Goal: Obtain resource: Obtain resource

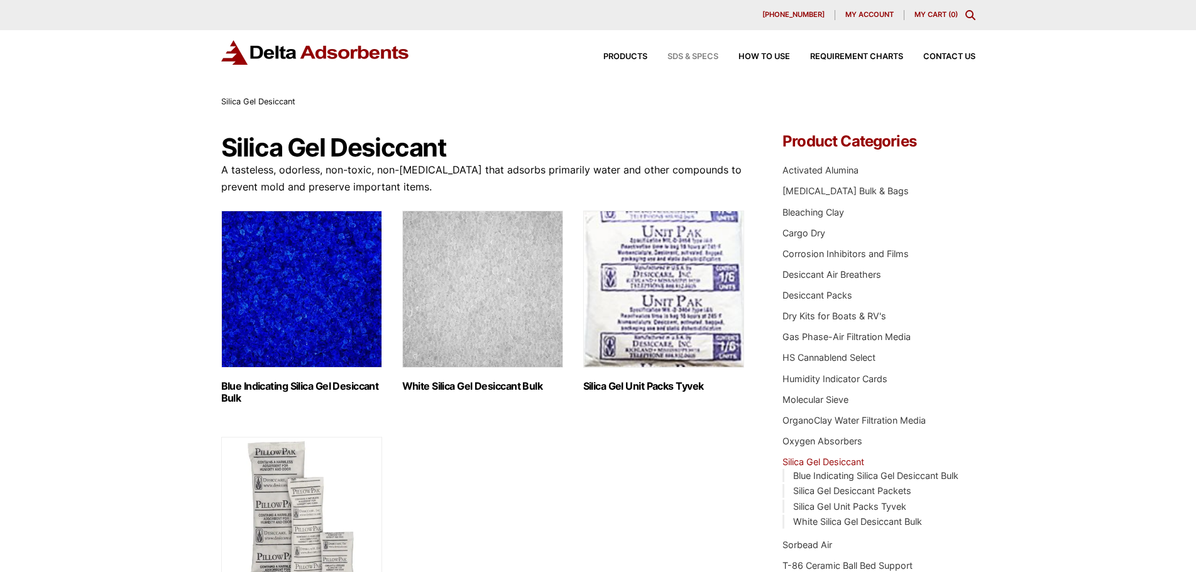
click at [688, 57] on span "SDS & SPECS" at bounding box center [692, 57] width 51 height 8
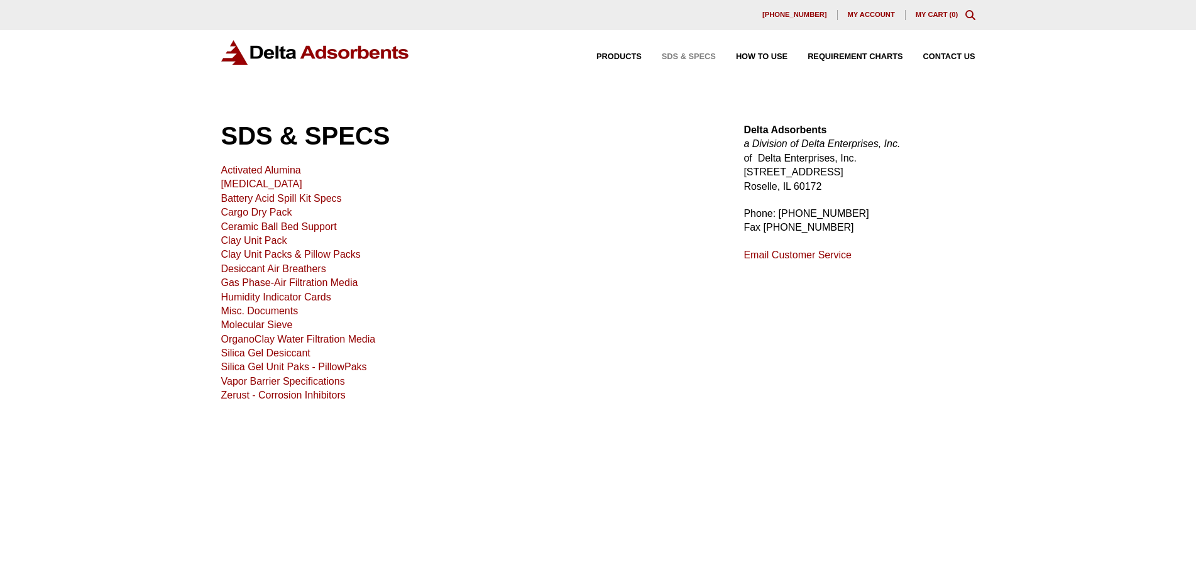
click at [249, 168] on link "Activated Alumina" at bounding box center [261, 170] width 80 height 11
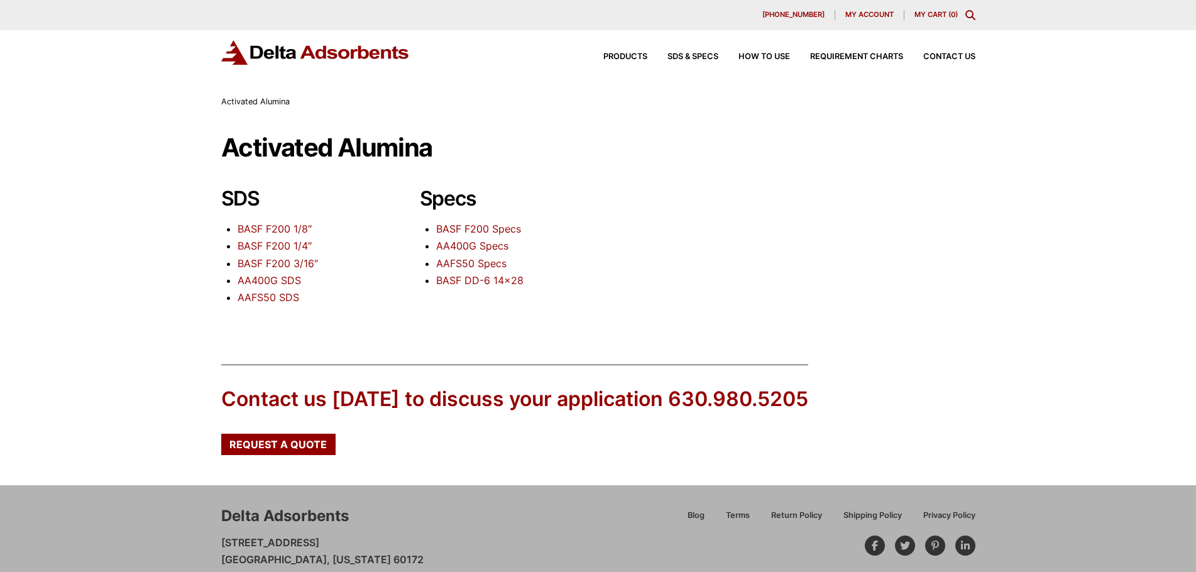
click at [256, 282] on link "AA400G SDS" at bounding box center [269, 280] width 63 height 13
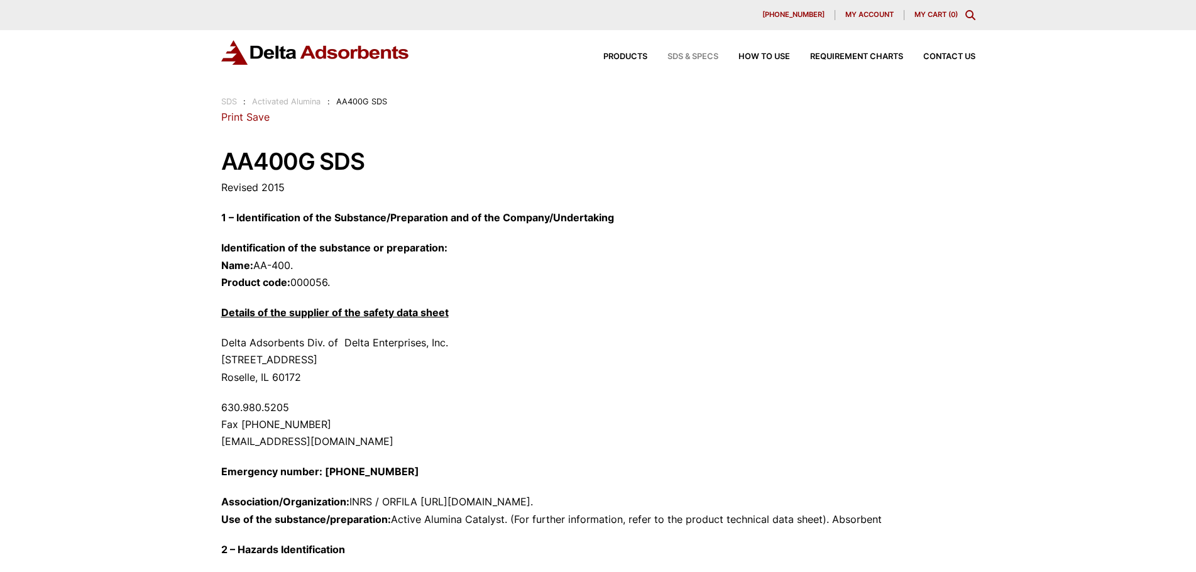
click at [689, 54] on span "SDS & SPECS" at bounding box center [692, 57] width 51 height 8
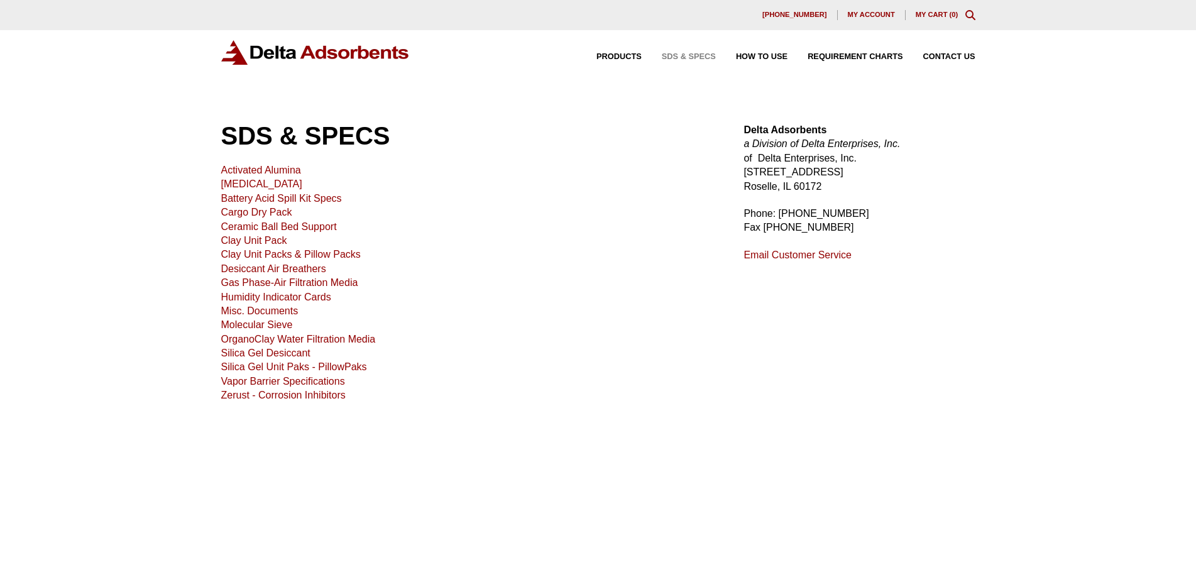
click at [246, 171] on link "Activated Alumina" at bounding box center [261, 170] width 80 height 11
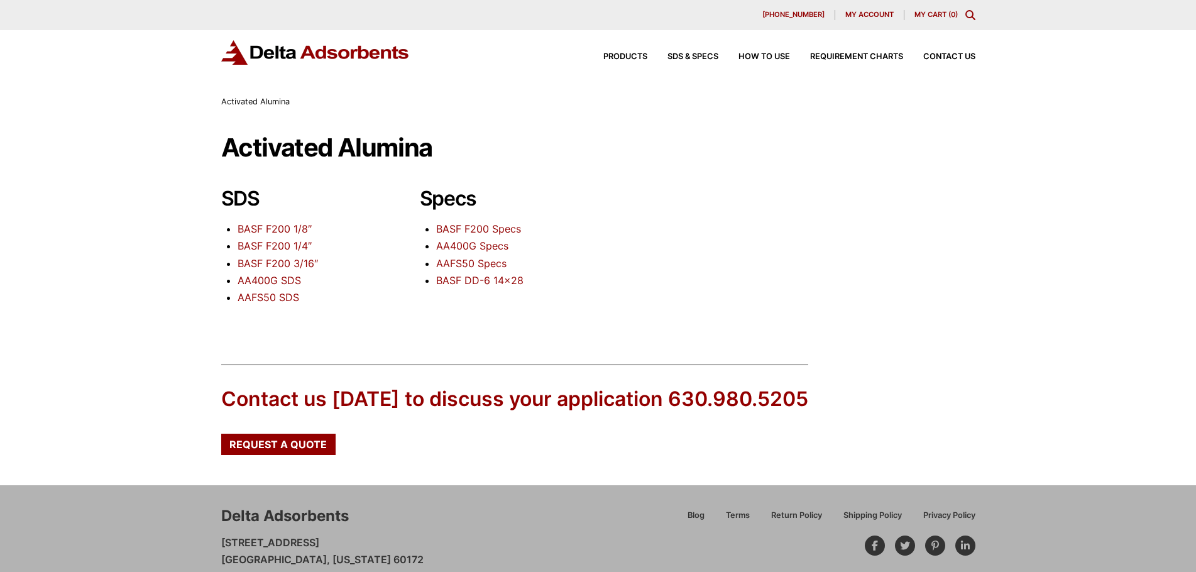
click at [256, 280] on link "AA400G SDS" at bounding box center [269, 280] width 63 height 13
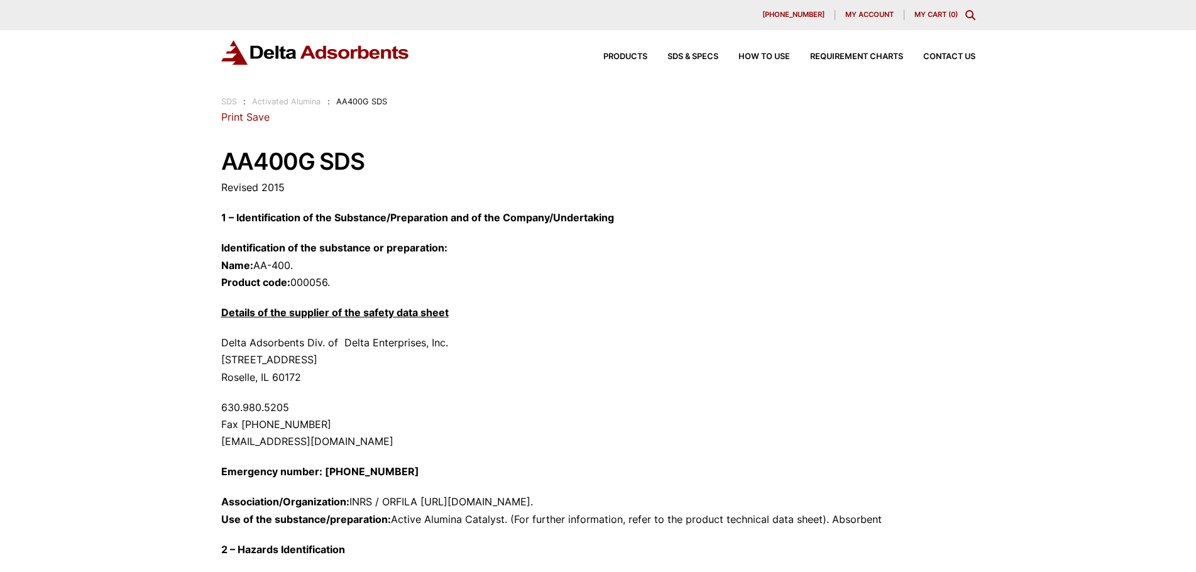
click at [258, 118] on link "Save" at bounding box center [257, 117] width 23 height 13
click at [706, 55] on span "SDS & SPECS" at bounding box center [692, 57] width 51 height 8
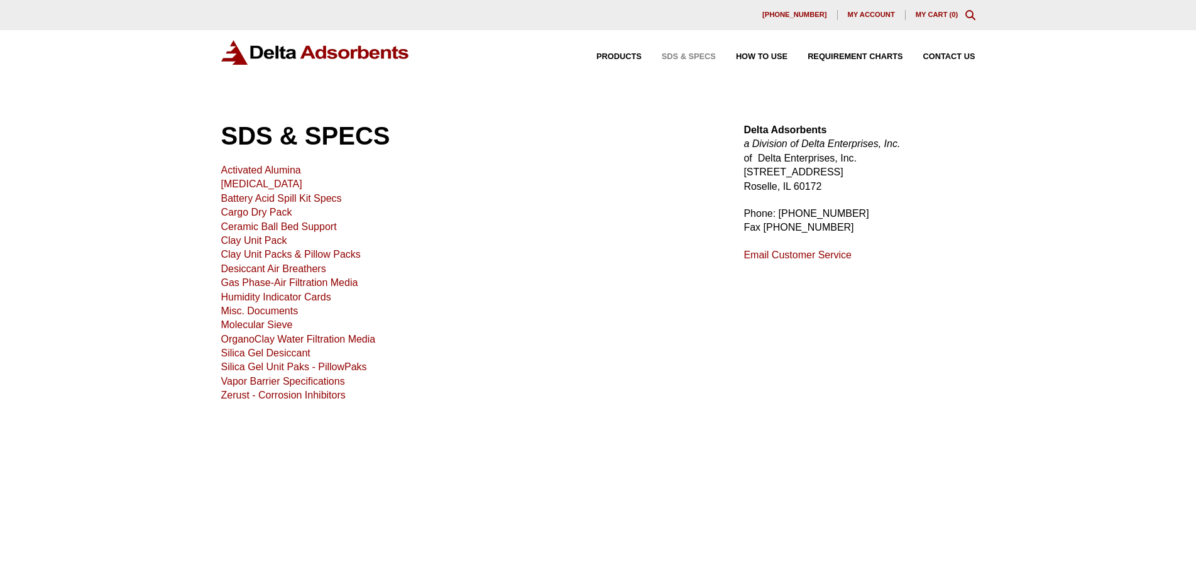
click at [261, 167] on link "Activated Alumina" at bounding box center [261, 170] width 80 height 11
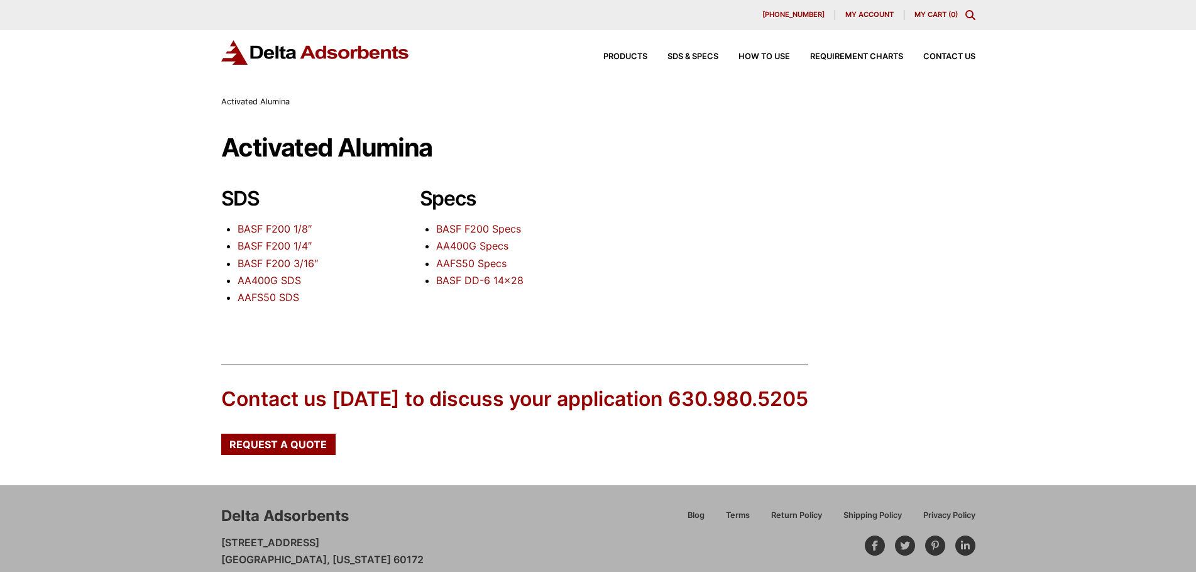
click at [271, 280] on link "AA400G SDS" at bounding box center [269, 280] width 63 height 13
click at [463, 247] on link "AA400G Specs" at bounding box center [472, 245] width 72 height 13
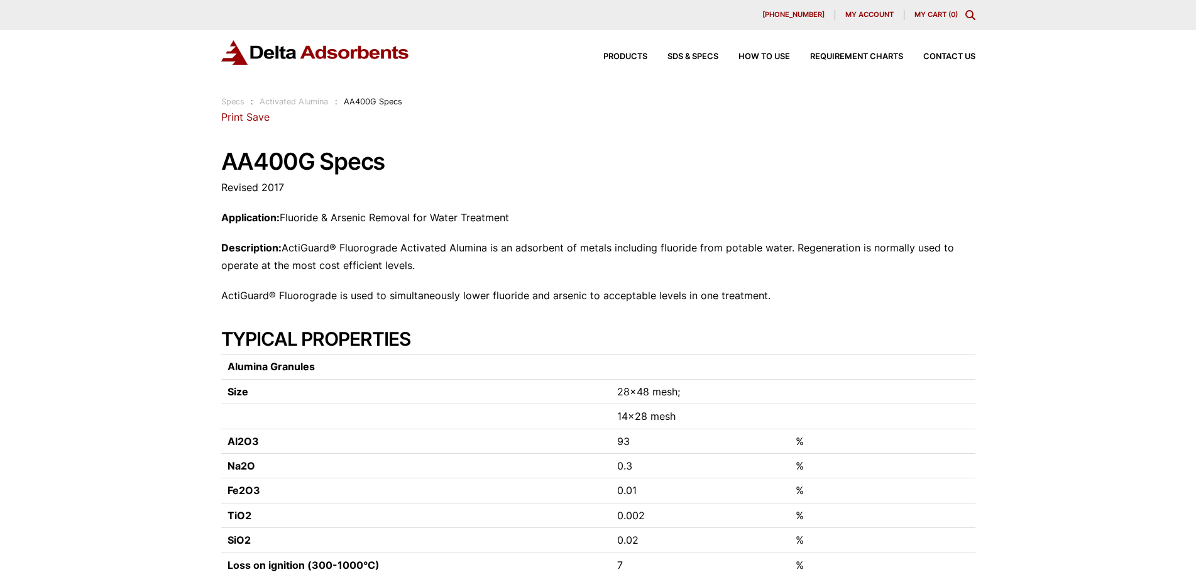
click at [259, 116] on link "Save" at bounding box center [257, 117] width 23 height 13
